Goal: Information Seeking & Learning: Learn about a topic

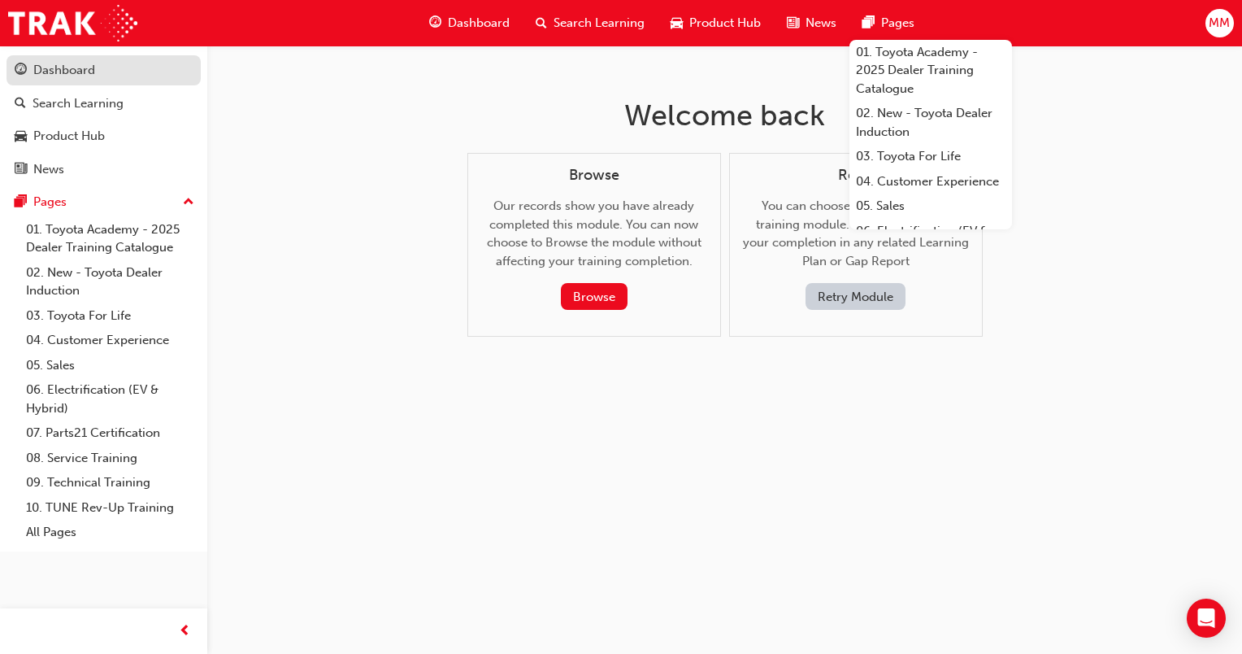
click at [49, 63] on div "Dashboard" at bounding box center [64, 70] width 62 height 19
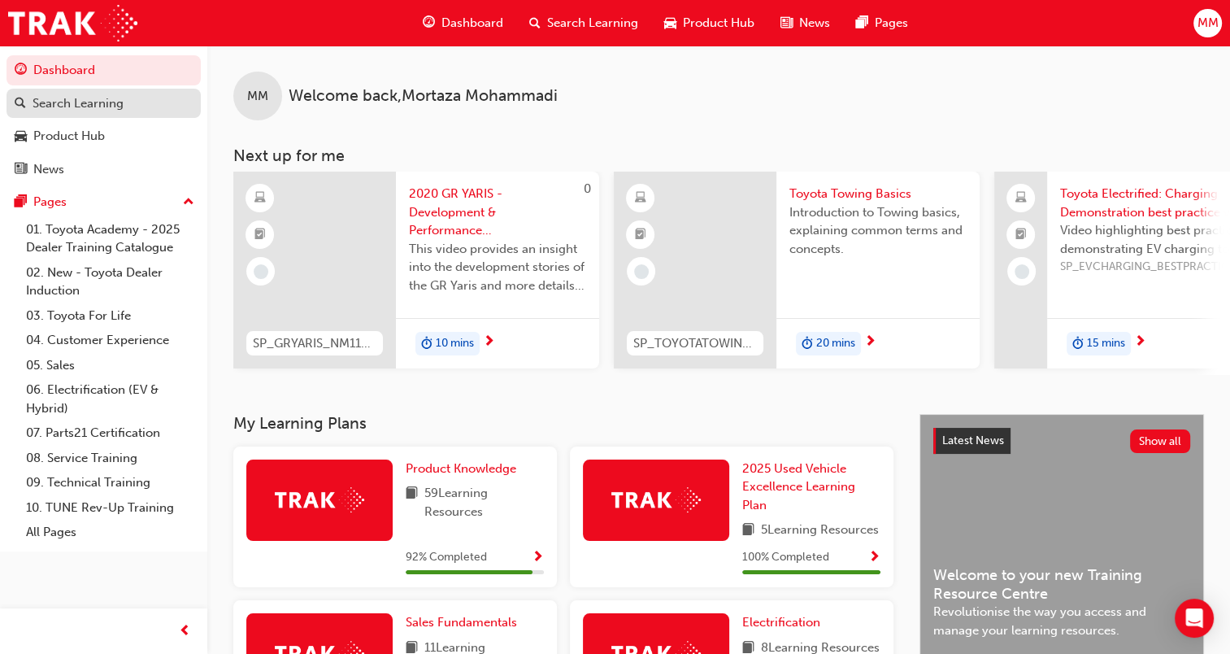
click at [42, 107] on div "Search Learning" at bounding box center [78, 103] width 91 height 19
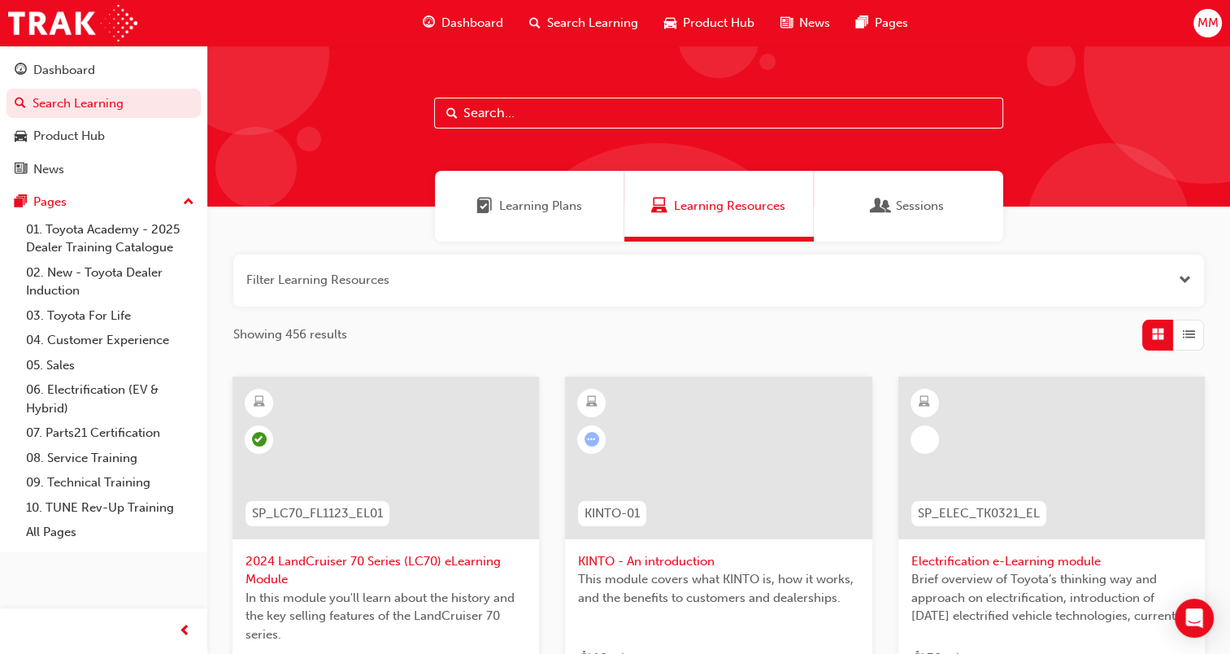
click at [514, 104] on input "text" at bounding box center [718, 113] width 569 height 31
paste input "SP_GRYARIS_NM1120_VID01"
type input "SP_GRYARIS_NM1120_VID01"
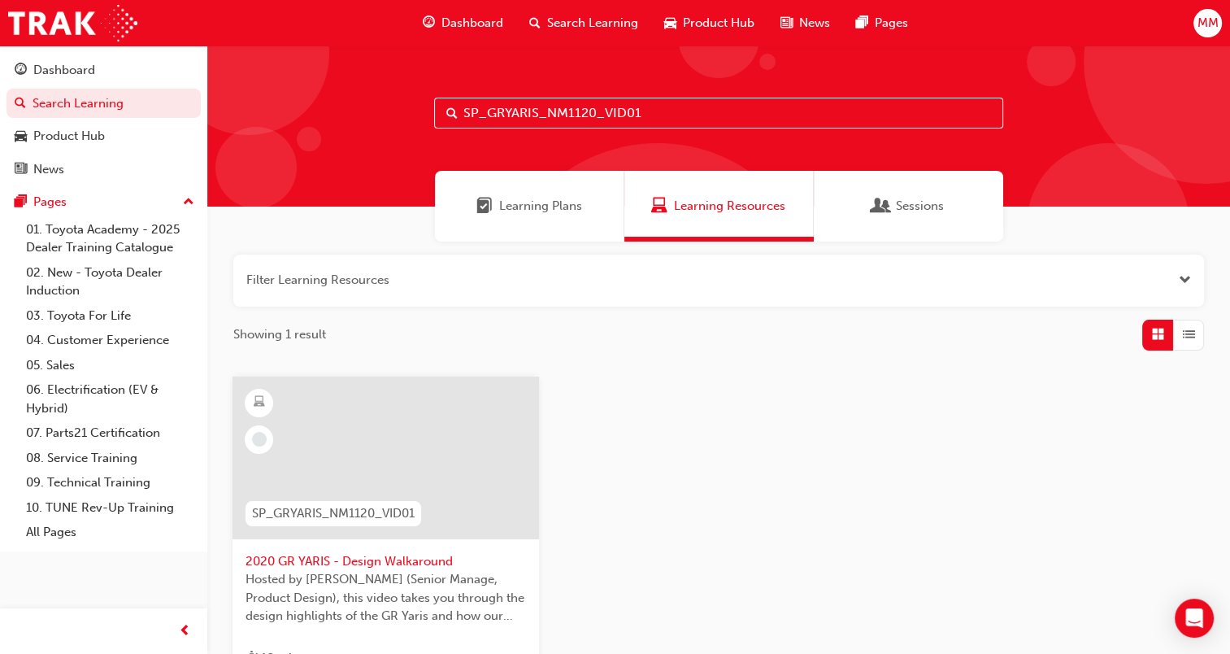
scroll to position [242, 0]
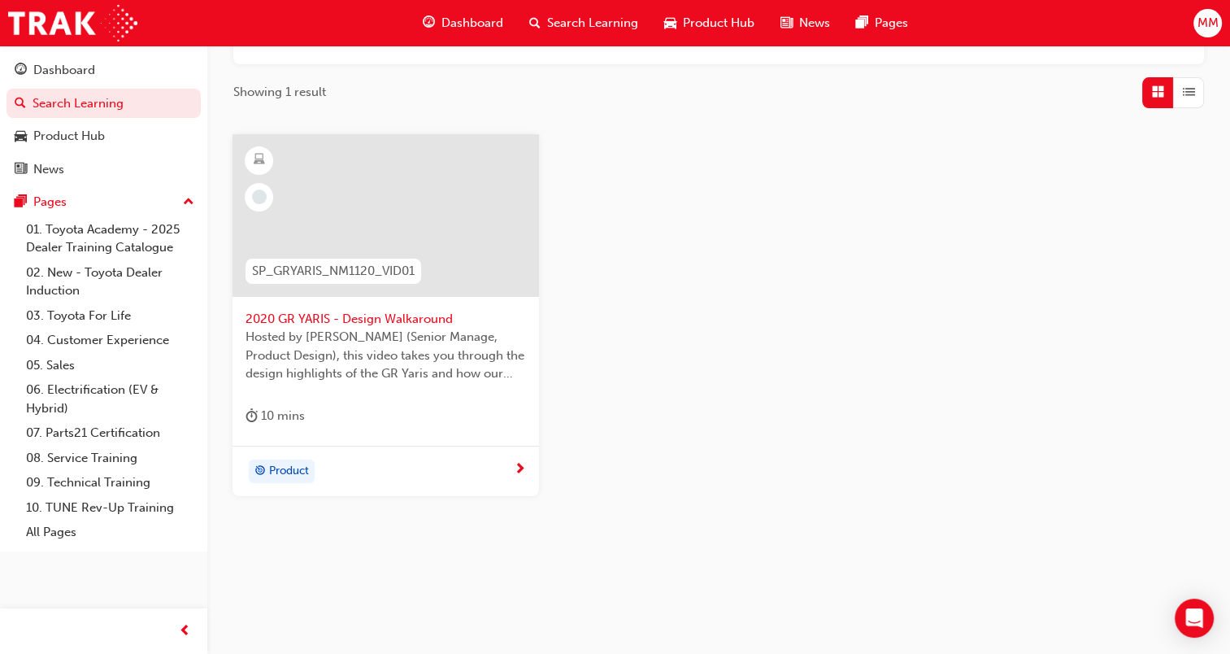
click at [421, 461] on div "Product" at bounding box center [380, 471] width 268 height 24
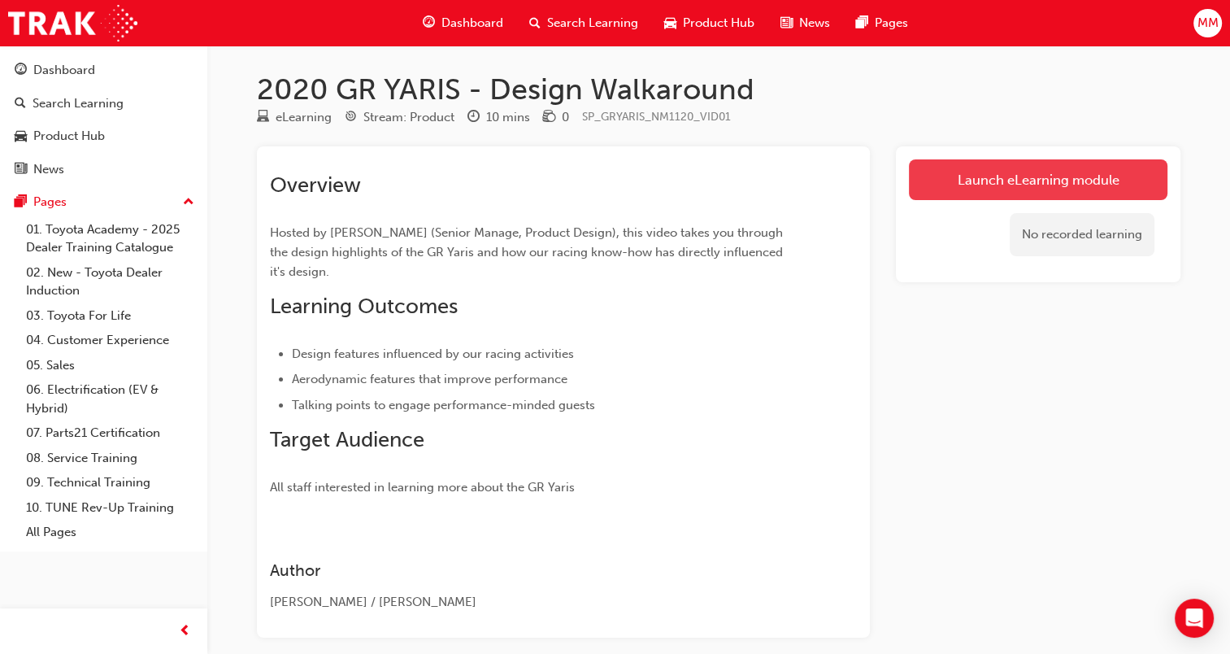
click at [972, 182] on link "Launch eLearning module" at bounding box center [1038, 179] width 259 height 41
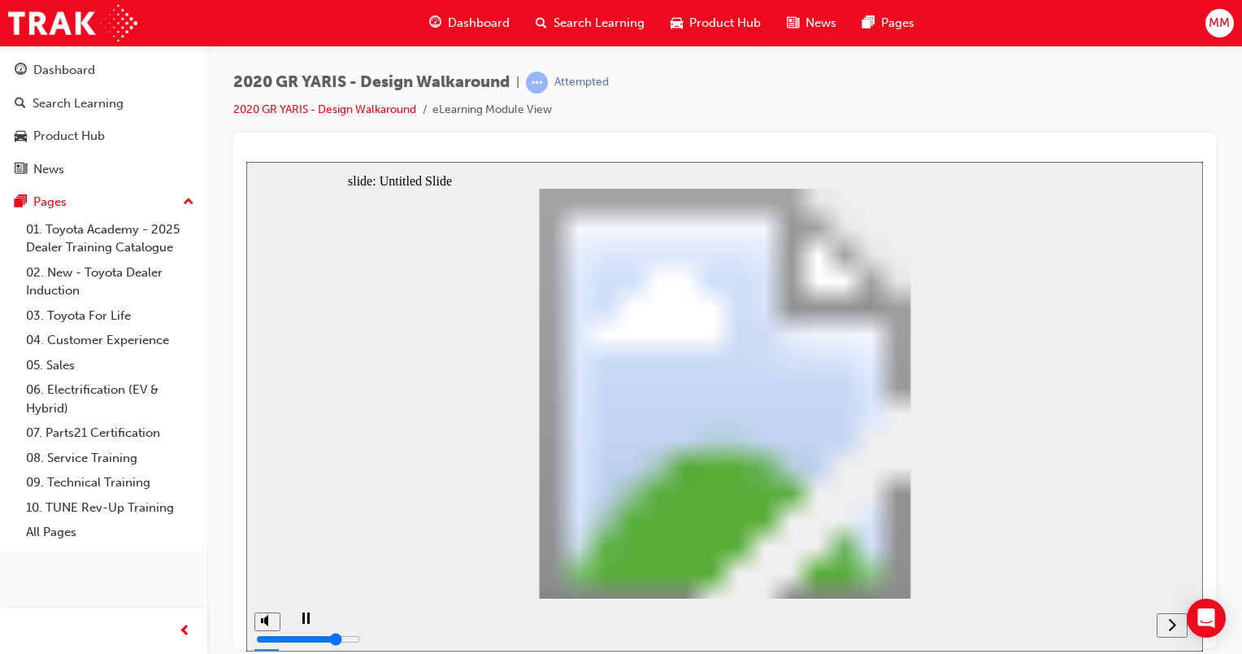
click at [1173, 624] on icon "next" at bounding box center [1172, 623] width 8 height 15
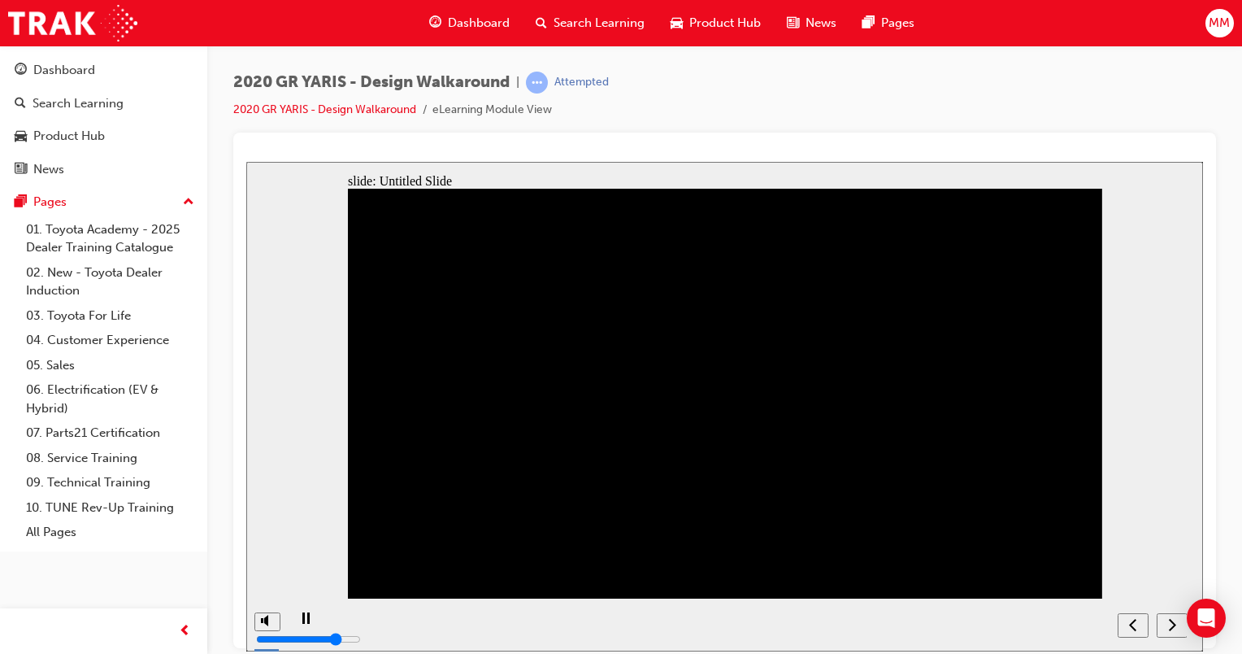
click at [1173, 624] on nav "slide navigation" at bounding box center [1152, 624] width 69 height 53
